Goal: Communication & Community: Answer question/provide support

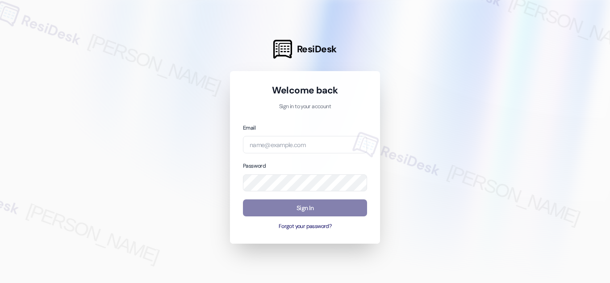
type input "automated-surveys-res_prop-richelle.acueza@res_prop.com"
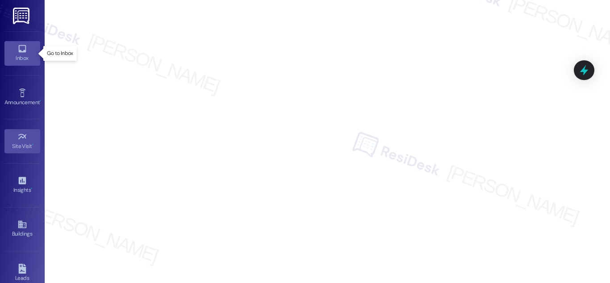
click at [27, 51] on link "Inbox" at bounding box center [22, 53] width 36 height 24
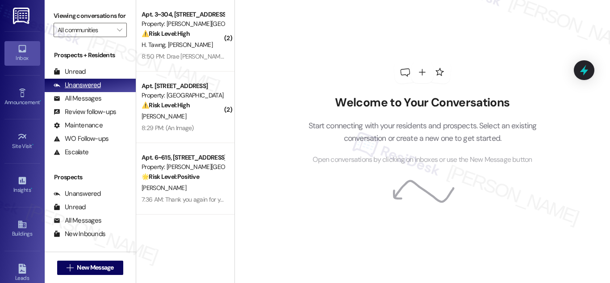
click at [87, 90] on div "Unanswered" at bounding box center [77, 84] width 47 height 9
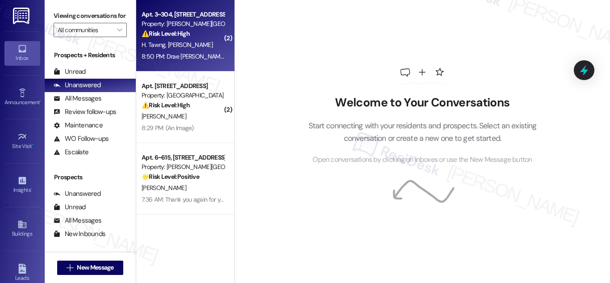
click at [152, 21] on div "Property: [PERSON_NAME][GEOGRAPHIC_DATA] Apartments" at bounding box center [182, 23] width 83 height 9
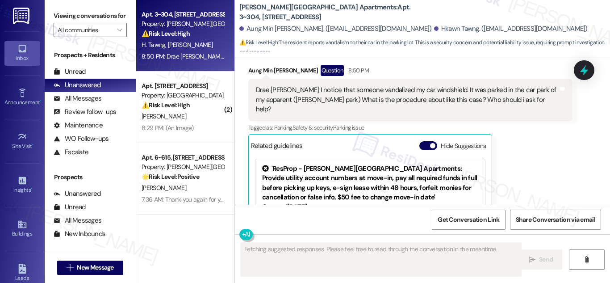
scroll to position [3801, 0]
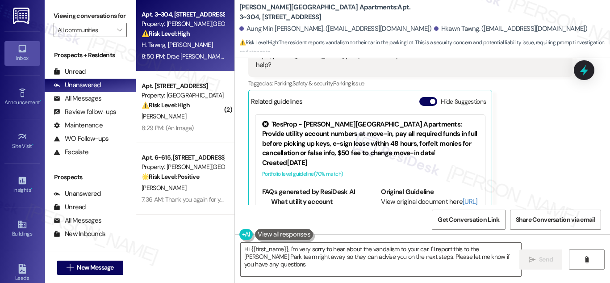
type textarea "Hi {{first_name}}, I'm very sorry to hear about the vandalism to your car. I'll…"
click at [0, 185] on div "Inbox Go to Inbox Announcement • Send A Text Announcement Site Visit • Go to Si…" at bounding box center [22, 141] width 45 height 283
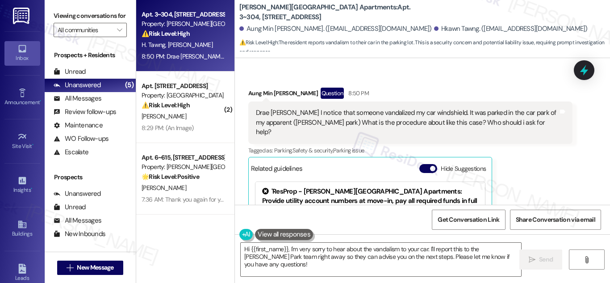
scroll to position [3757, 0]
